Goal: Task Accomplishment & Management: Manage account settings

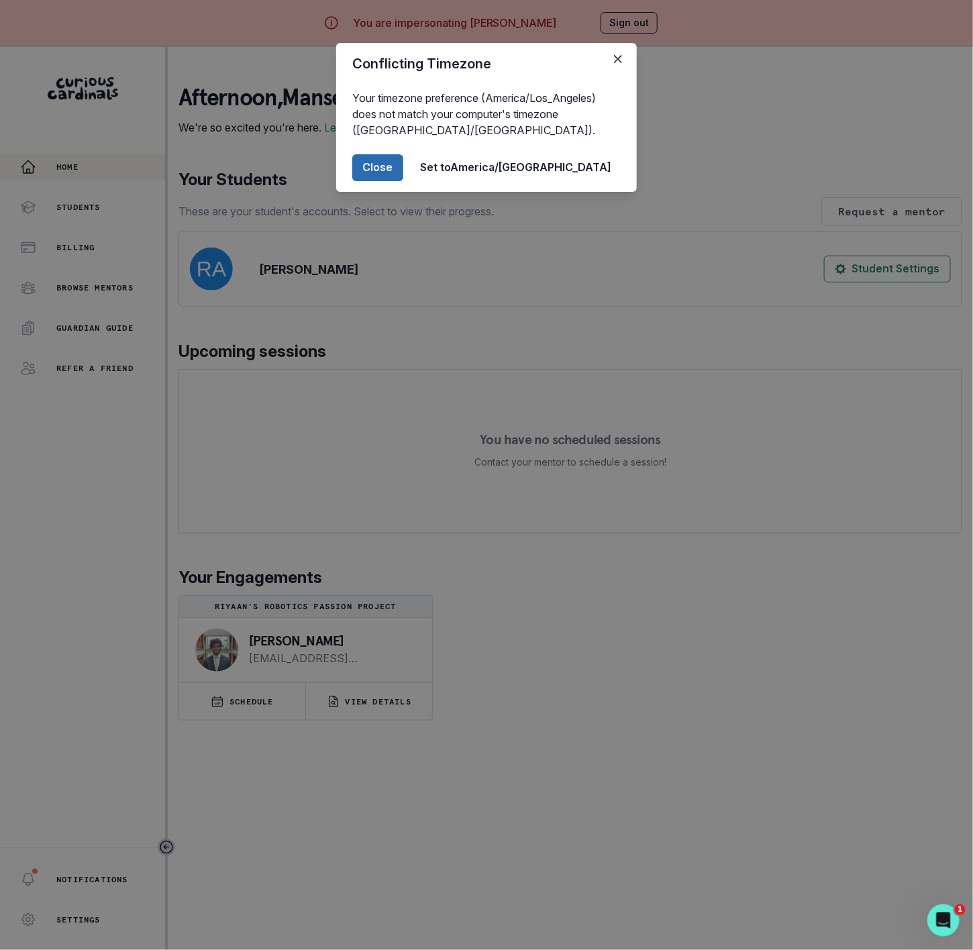
click at [403, 158] on button "Close" at bounding box center [377, 167] width 51 height 27
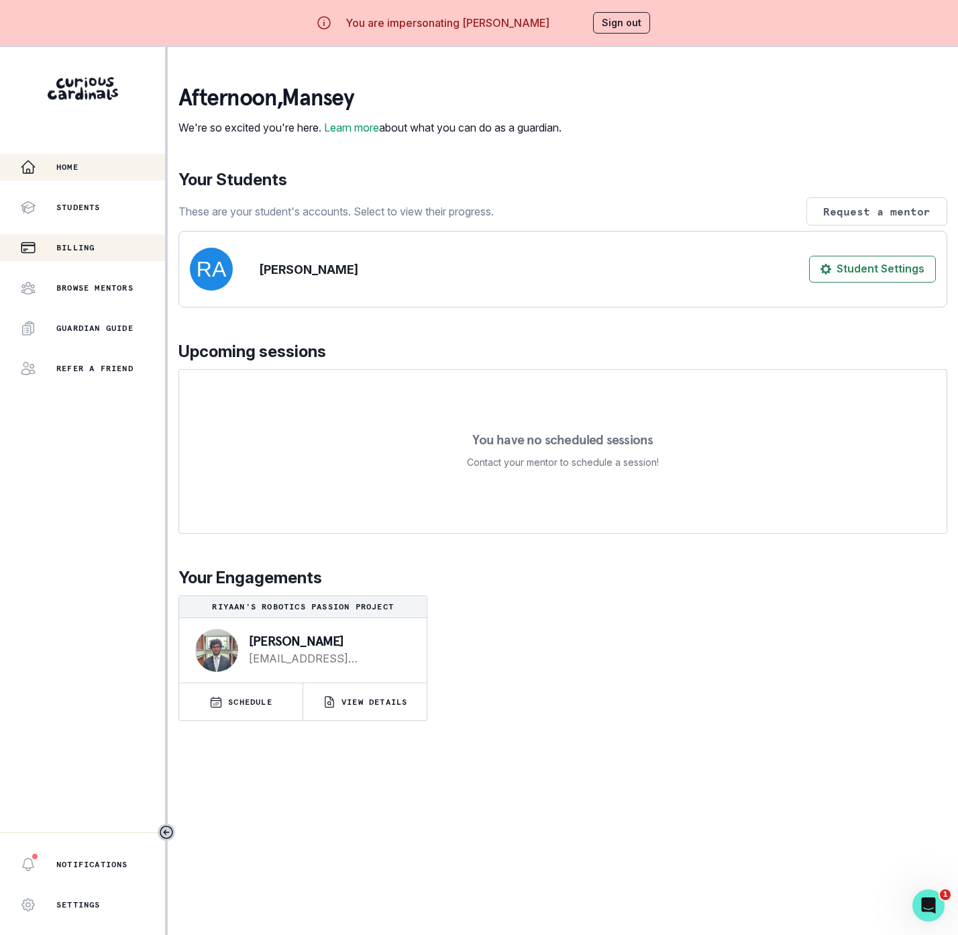
click at [89, 248] on p "Billing" at bounding box center [75, 247] width 38 height 11
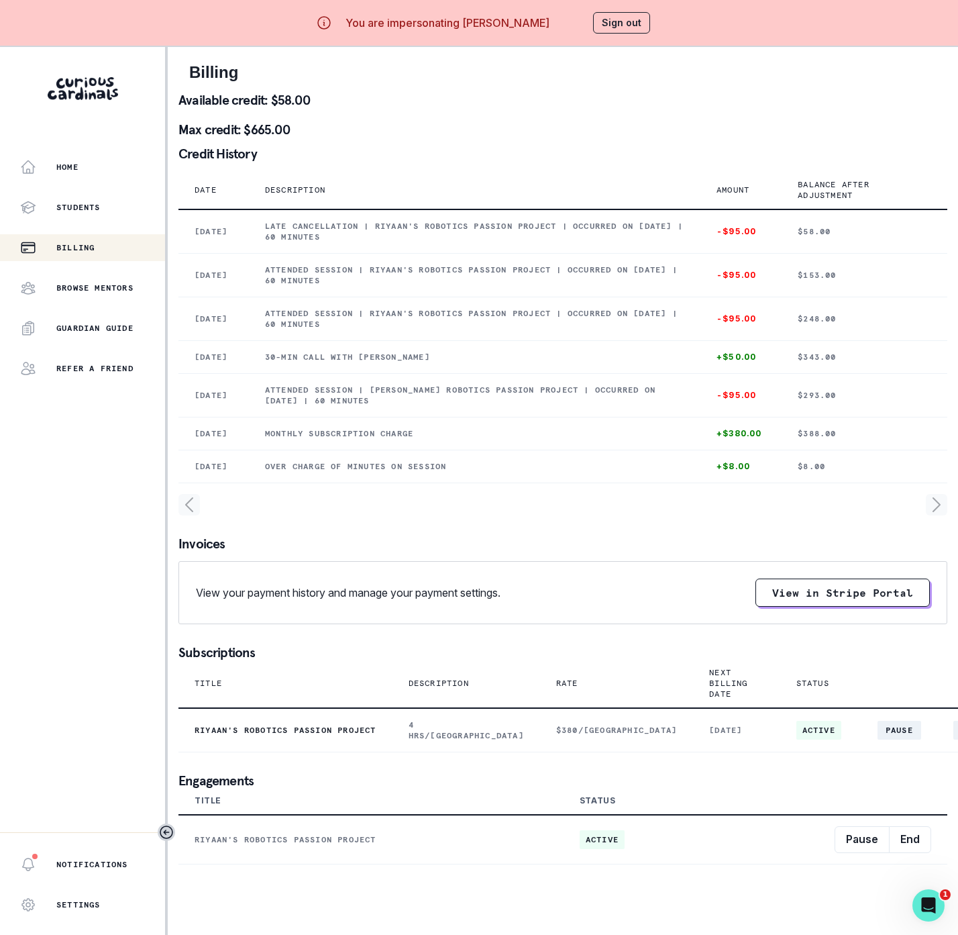
click at [626, 13] on button "Sign out" at bounding box center [621, 22] width 57 height 21
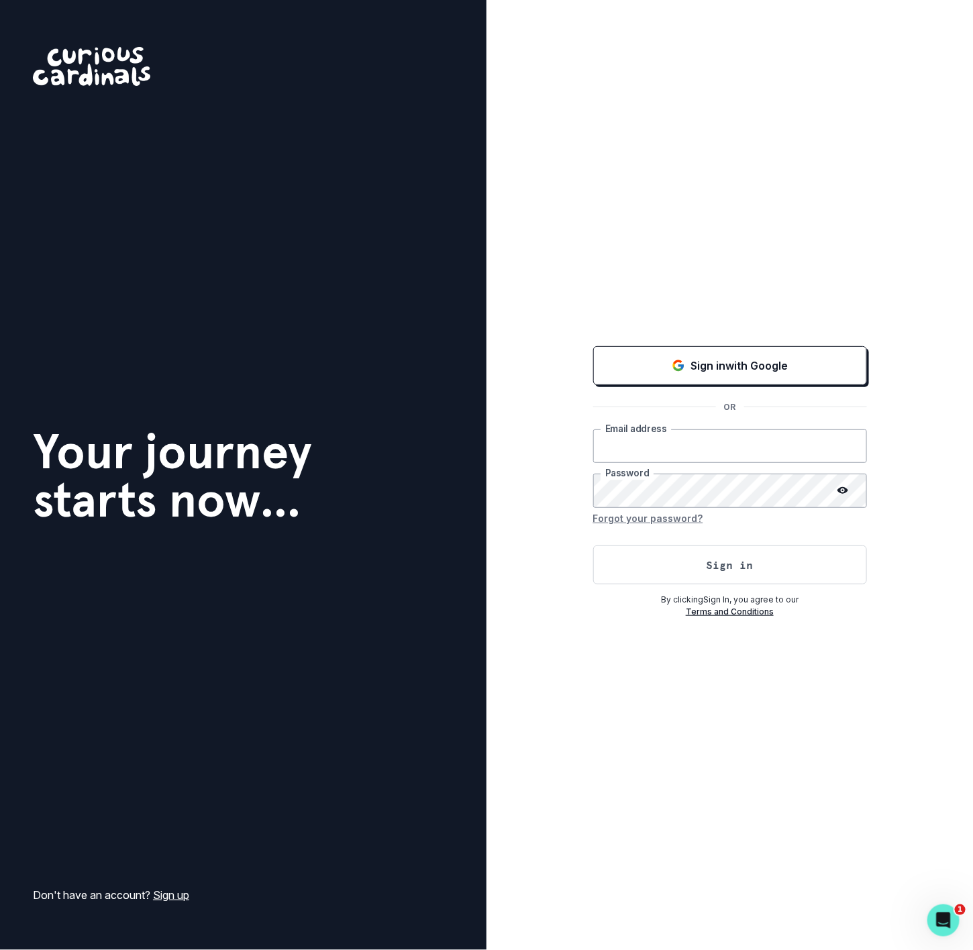
type input "[EMAIL_ADDRESS][DOMAIN_NAME]"
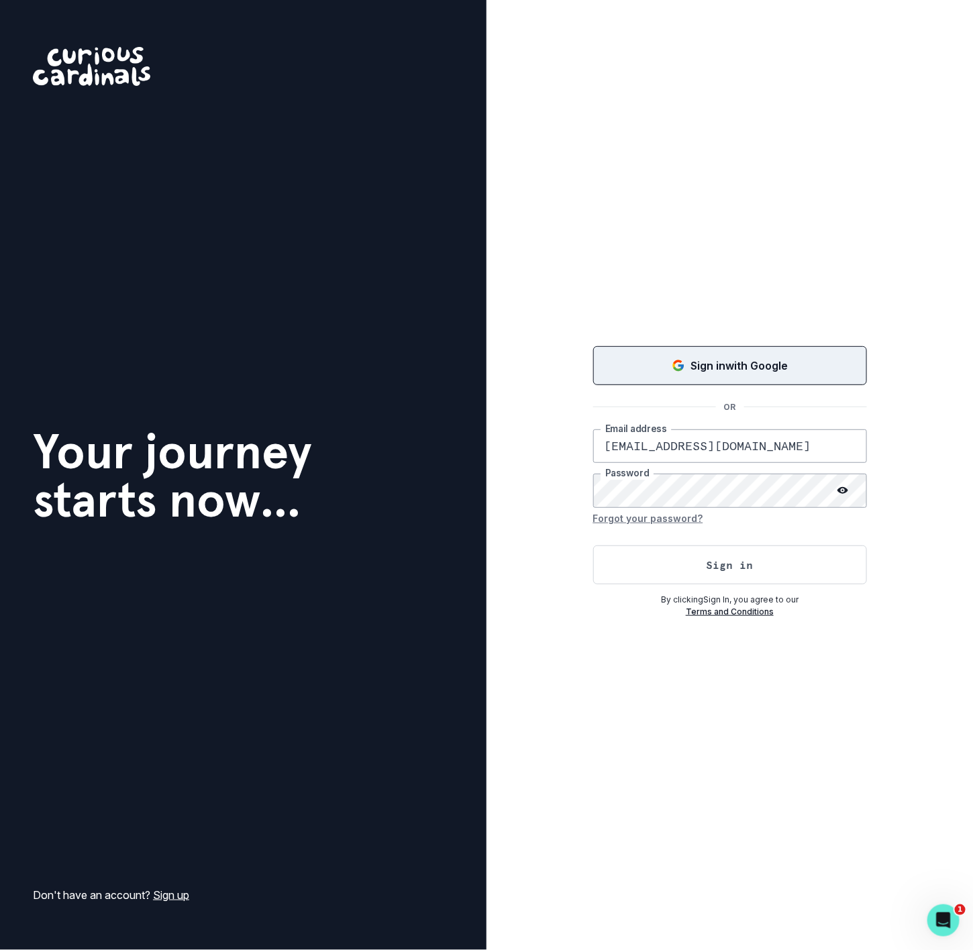
click at [630, 367] on div "Sign in with Google" at bounding box center [730, 366] width 240 height 16
